Goal: Task Accomplishment & Management: Manage account settings

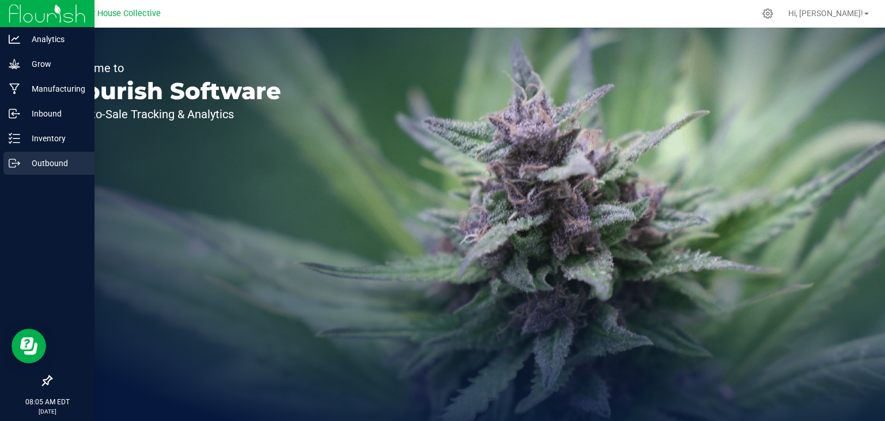
click at [43, 162] on p "Outbound" at bounding box center [54, 163] width 69 height 14
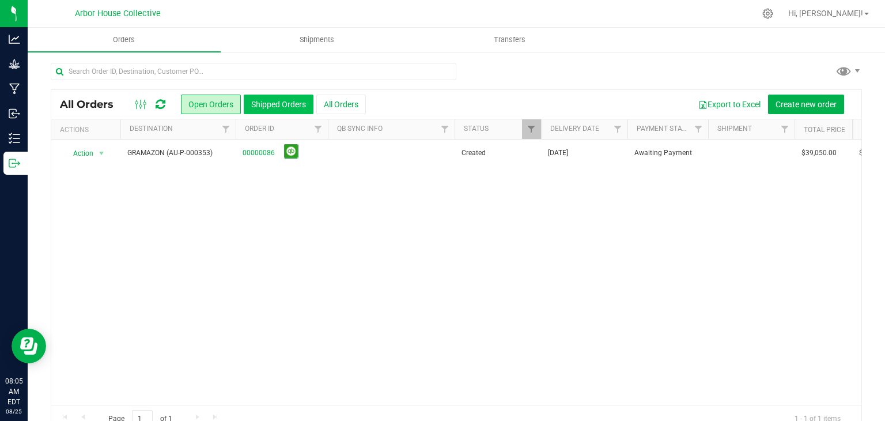
click at [285, 104] on button "Shipped Orders" at bounding box center [279, 104] width 70 height 20
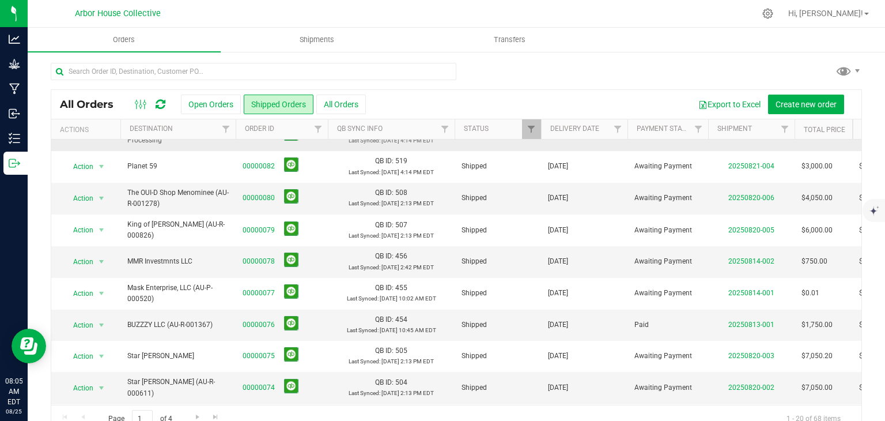
scroll to position [173, 0]
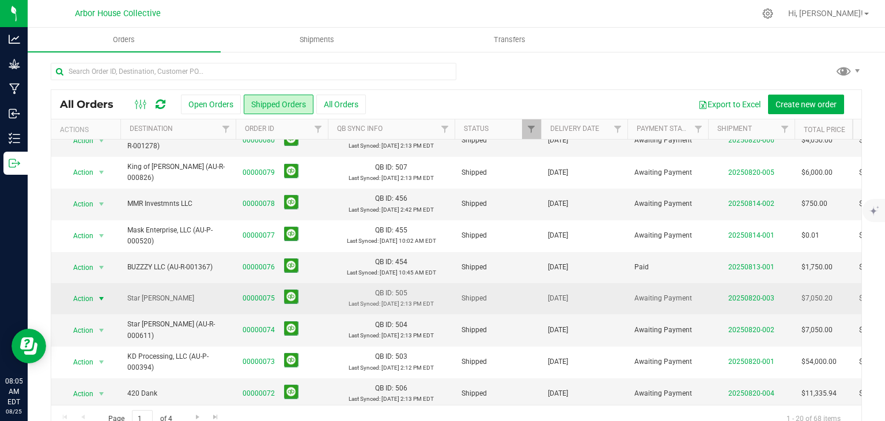
click at [98, 294] on span "select" at bounding box center [101, 298] width 9 height 9
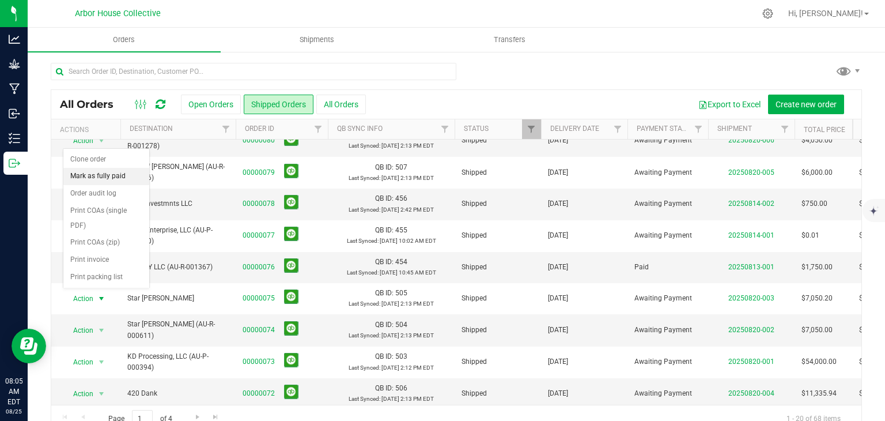
click at [101, 176] on li "Mark as fully paid" at bounding box center [106, 176] width 86 height 17
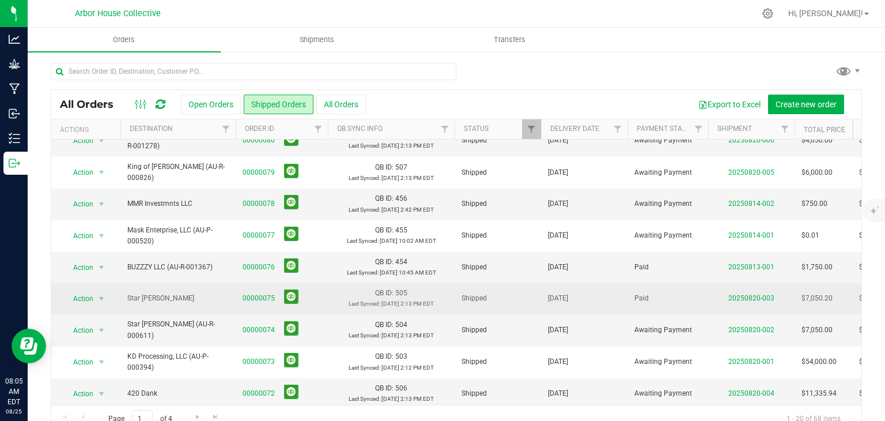
scroll to position [230, 0]
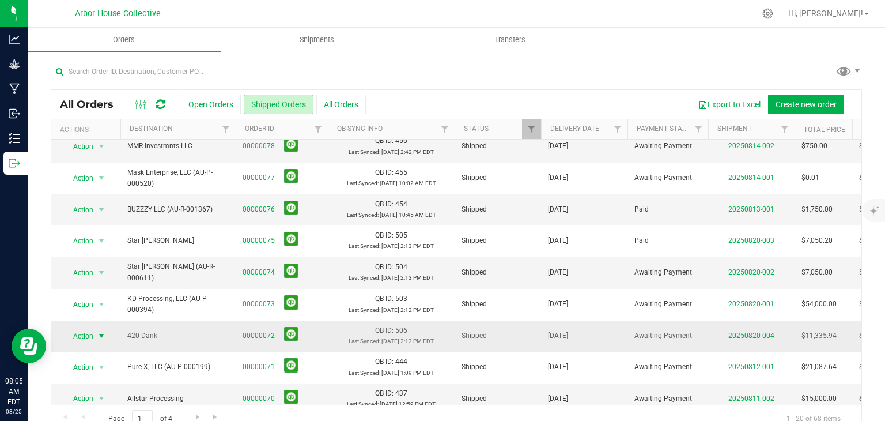
click at [99, 331] on span "select" at bounding box center [101, 335] width 9 height 9
click at [106, 210] on li "Mark as fully paid" at bounding box center [106, 212] width 86 height 17
click at [99, 268] on span "select" at bounding box center [101, 272] width 9 height 9
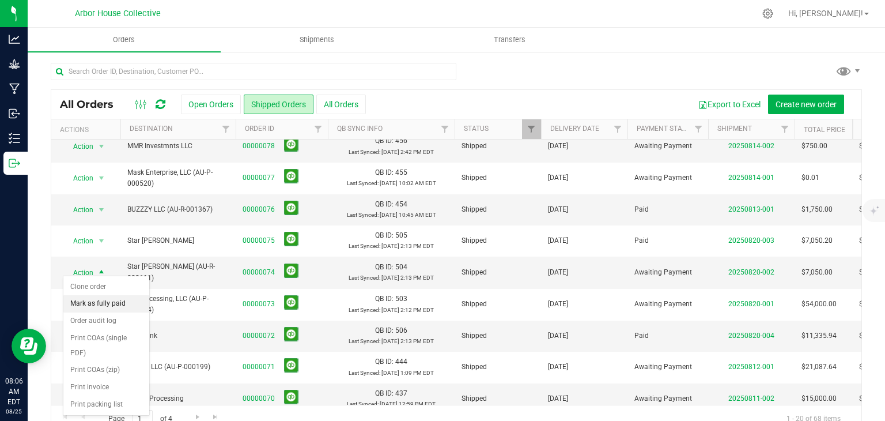
click at [103, 304] on li "Mark as fully paid" at bounding box center [106, 303] width 86 height 17
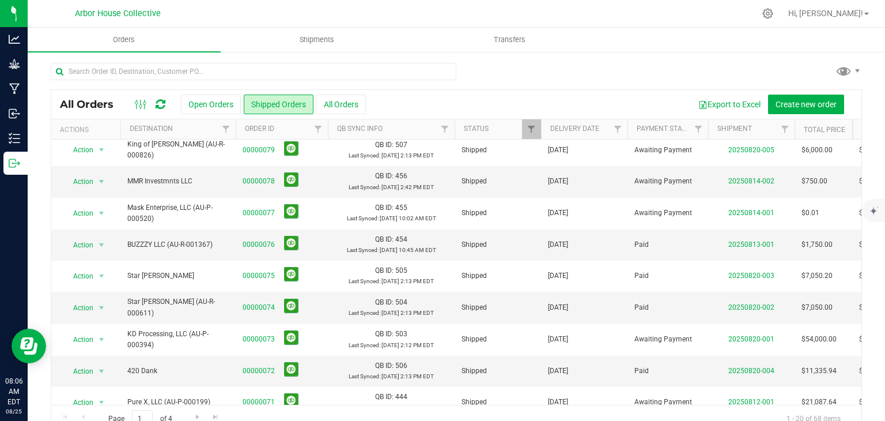
scroll to position [138, 0]
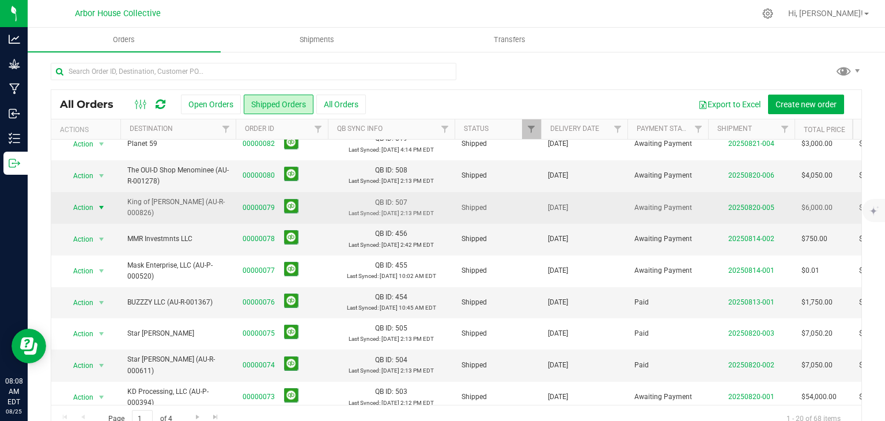
click at [101, 203] on span "select" at bounding box center [101, 207] width 9 height 9
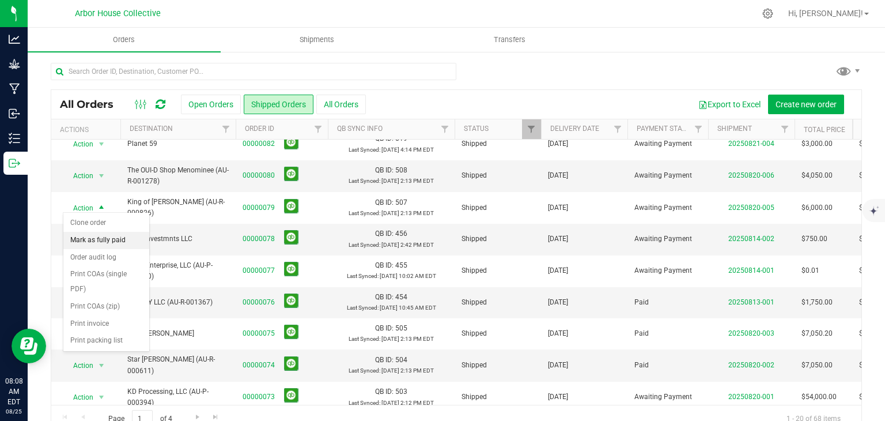
click at [104, 238] on li "Mark as fully paid" at bounding box center [106, 240] width 86 height 17
